Goal: Information Seeking & Learning: Learn about a topic

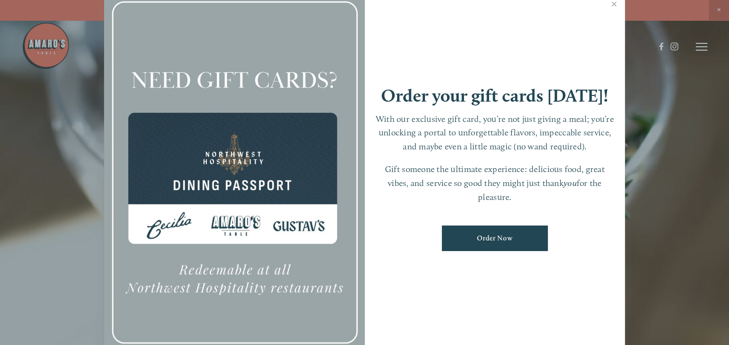
click at [614, 3] on link "Close" at bounding box center [614, 5] width 19 height 27
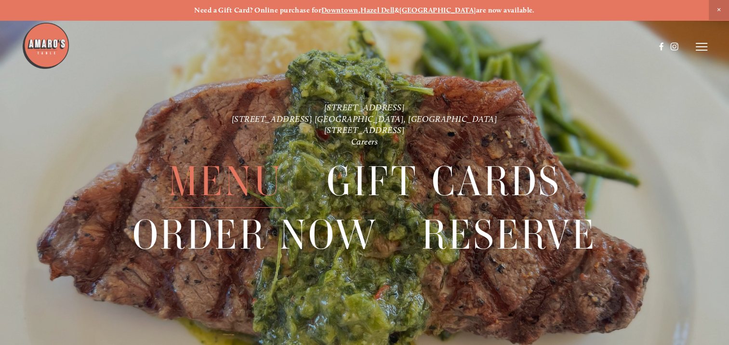
click at [254, 175] on span "Menu" at bounding box center [225, 181] width 115 height 53
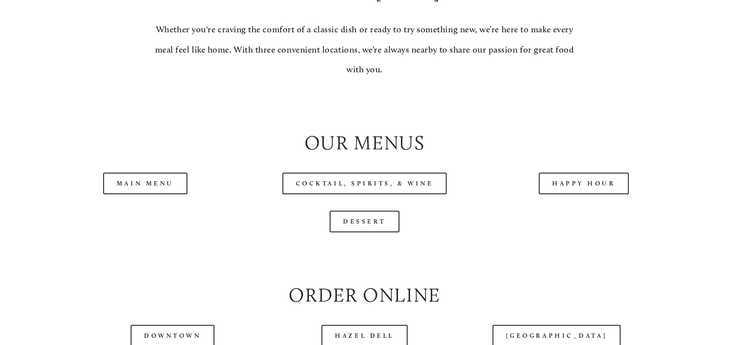
scroll to position [891, 0]
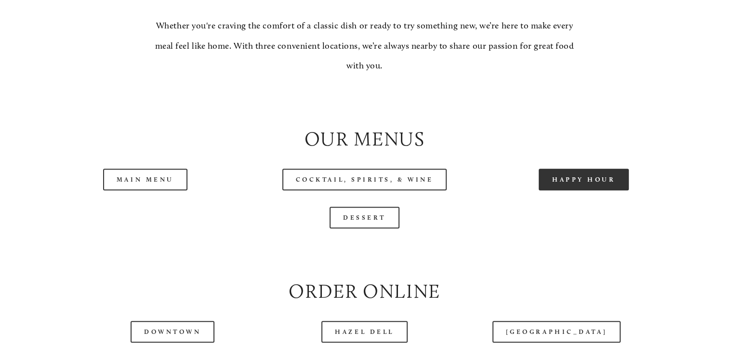
click at [581, 190] on link "Happy Hour" at bounding box center [584, 180] width 91 height 22
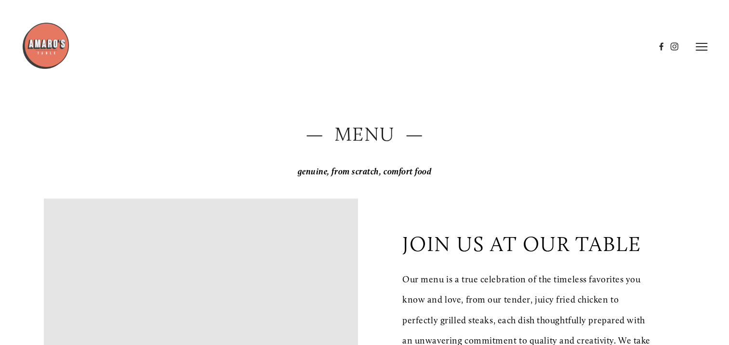
scroll to position [0, 0]
